Goal: Task Accomplishment & Management: Use online tool/utility

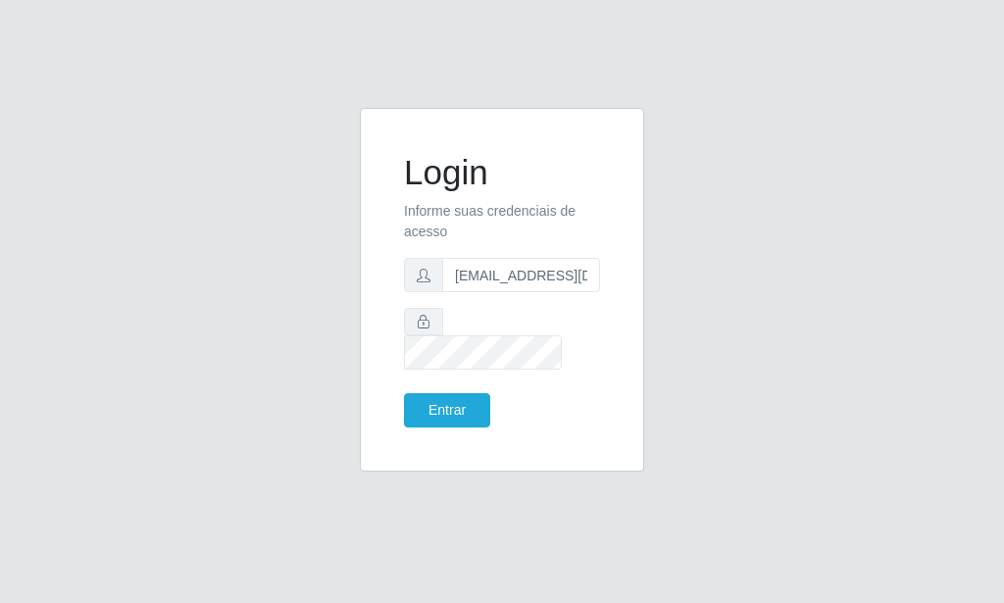
scroll to position [0, 2]
type input "[EMAIL_ADDRESS][DOMAIN_NAME]"
click at [460, 393] on button "Entrar" at bounding box center [447, 410] width 86 height 34
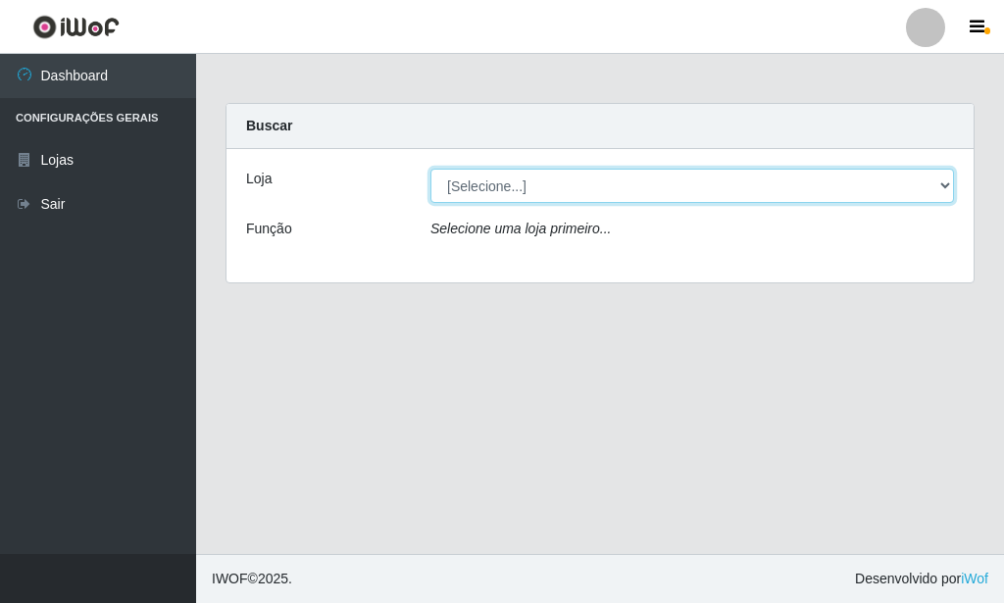
select select "80"
click option "Rede Potiguar 6 - Extremoz" at bounding box center [0, 0] width 0 height 0
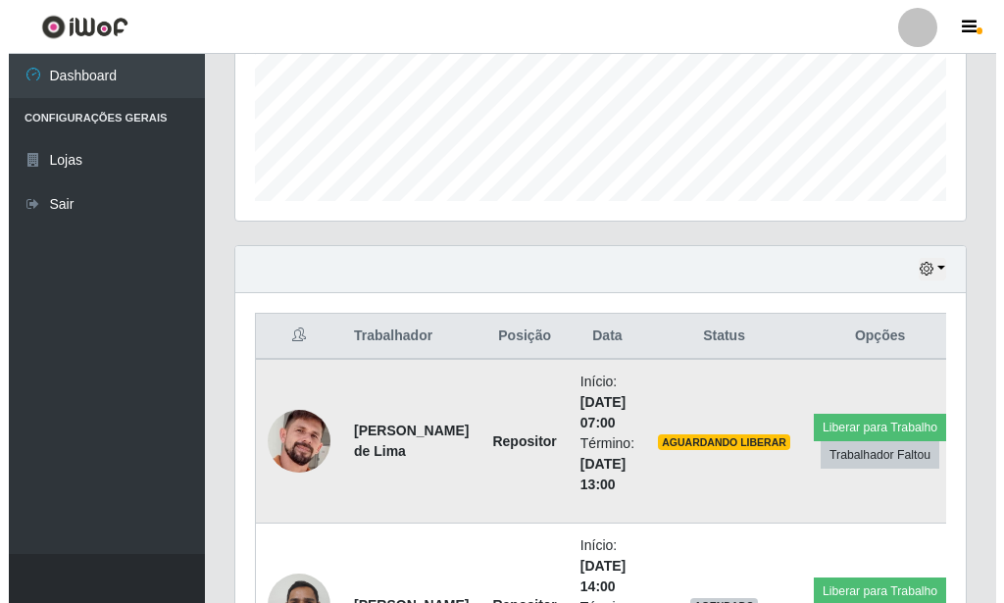
scroll to position [407, 731]
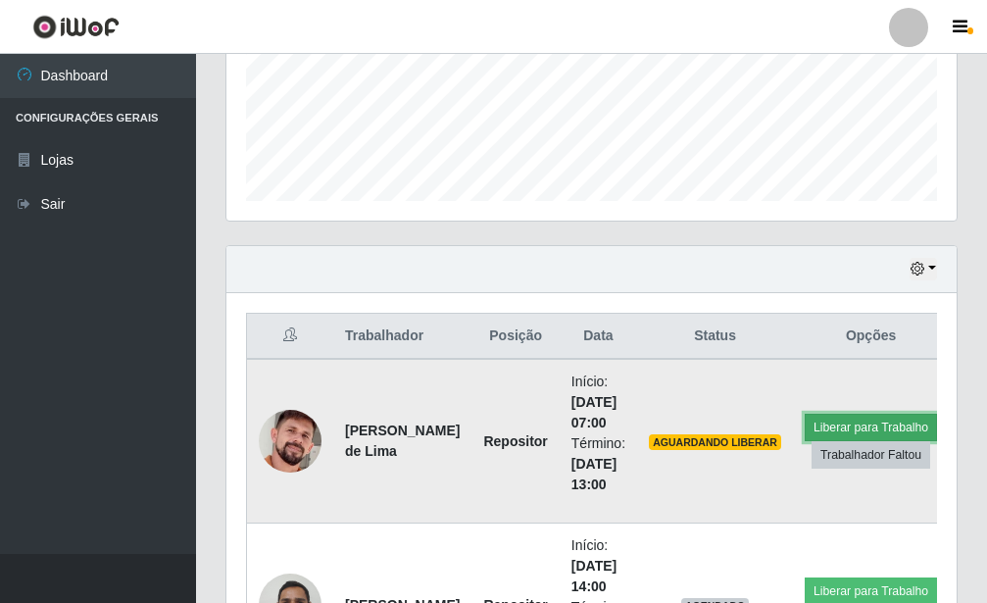
click at [865, 421] on button "Liberar para Trabalho" at bounding box center [871, 427] width 132 height 27
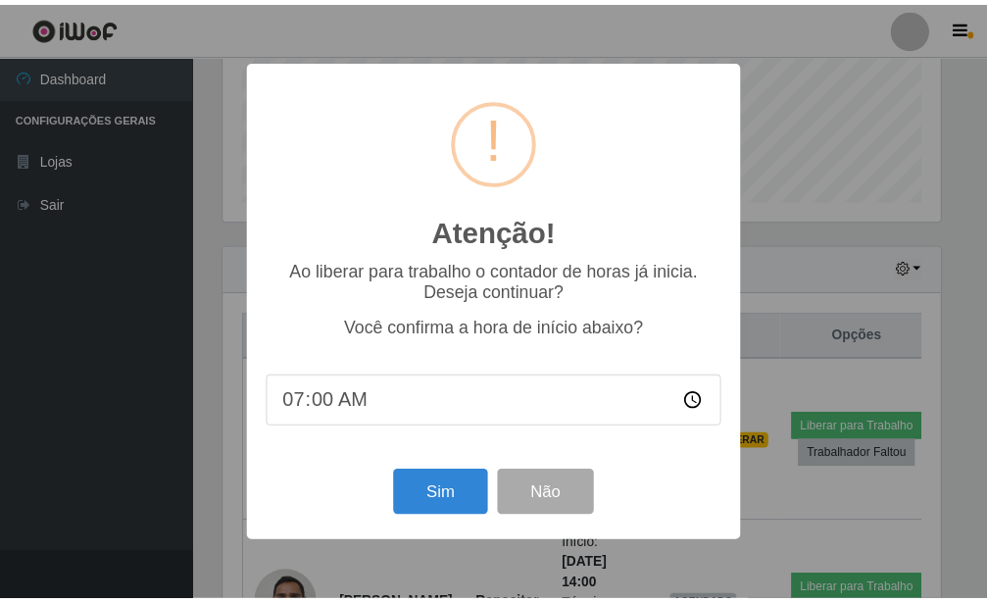
scroll to position [980161, 979837]
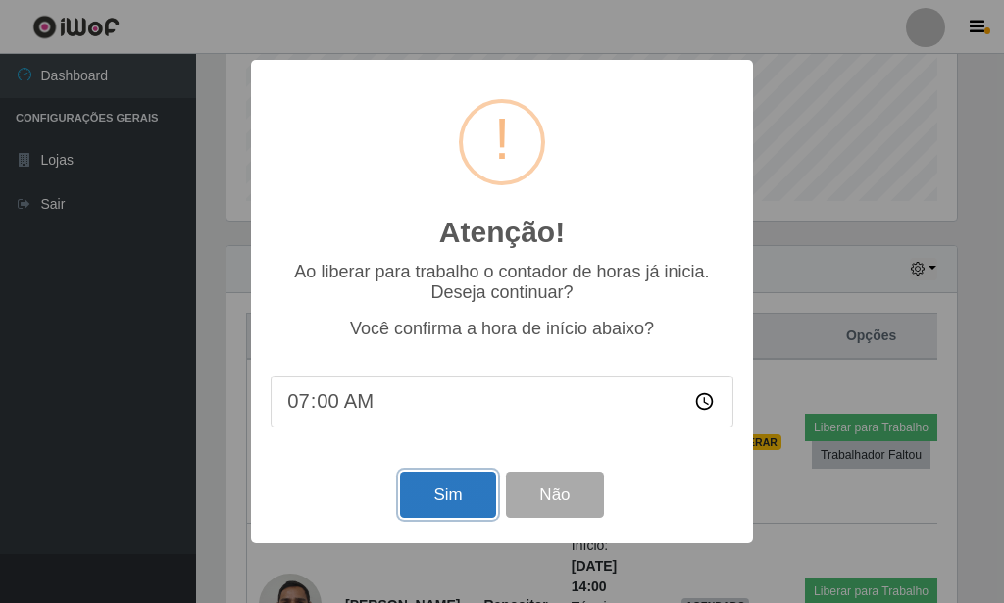
click at [461, 491] on button "Sim" at bounding box center [447, 495] width 95 height 46
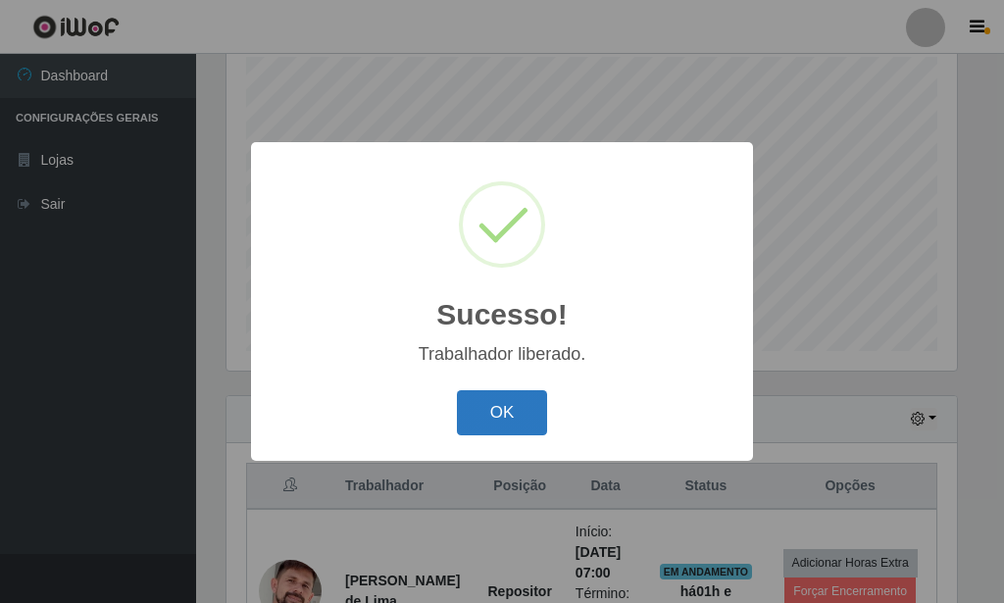
click at [506, 424] on button "OK" at bounding box center [502, 413] width 91 height 46
